Goal: Communication & Community: Answer question/provide support

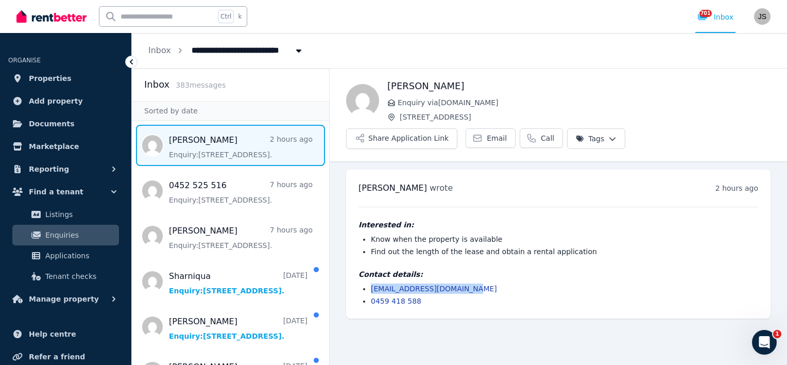
drag, startPoint x: 478, startPoint y: 260, endPoint x: 364, endPoint y: 258, distance: 113.8
click at [371, 283] on li "[EMAIL_ADDRESS][DOMAIN_NAME]" at bounding box center [564, 288] width 387 height 10
copy link "[EMAIL_ADDRESS][DOMAIN_NAME]"
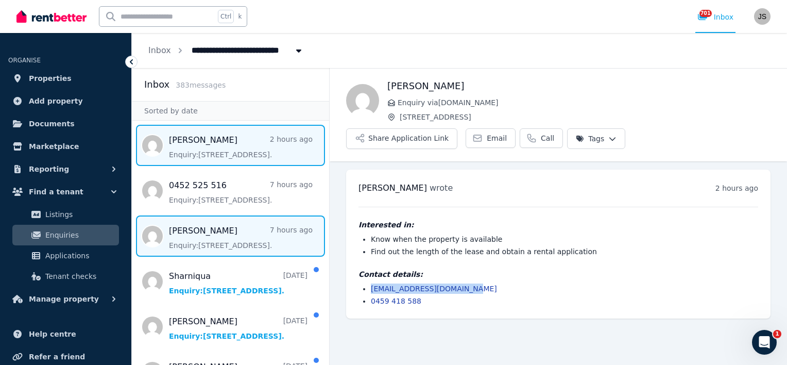
click at [201, 232] on span "Message list" at bounding box center [230, 235] width 197 height 41
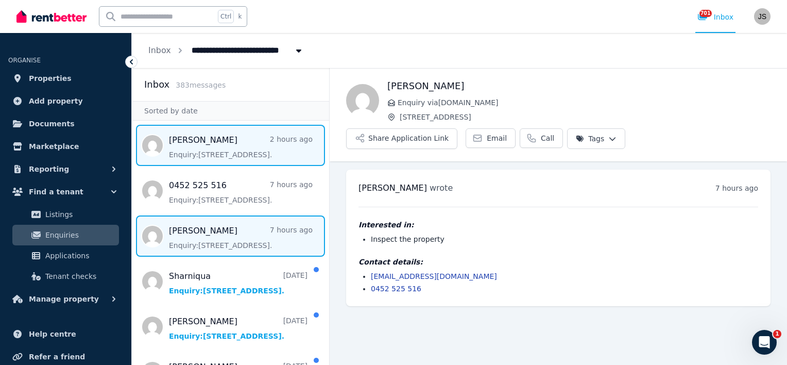
click at [231, 148] on span "Message list" at bounding box center [230, 145] width 197 height 41
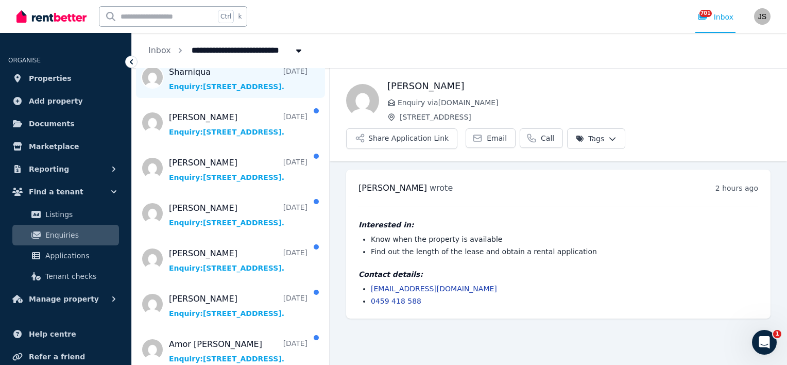
scroll to position [206, 0]
